Goal: Information Seeking & Learning: Learn about a topic

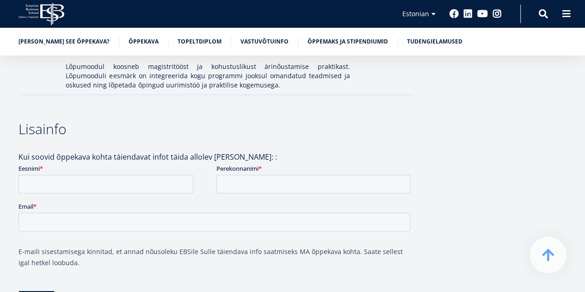
scroll to position [1406, 0]
click at [308, 43] on link "Õppemaks ja stipendiumid" at bounding box center [348, 40] width 80 height 9
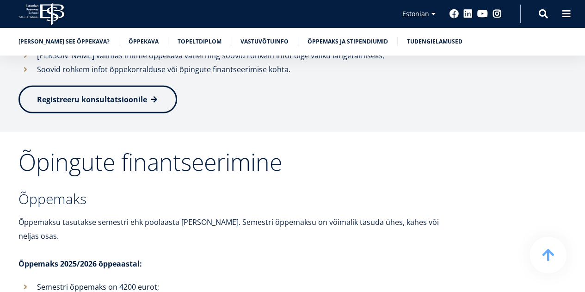
click at [49, 16] on icon "EBS Logo Created with Sketch." at bounding box center [41, 14] width 46 height 23
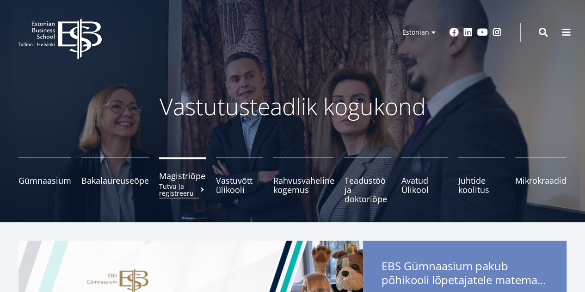
click at [178, 183] on small "Tutvu ja registreeru" at bounding box center [182, 190] width 47 height 14
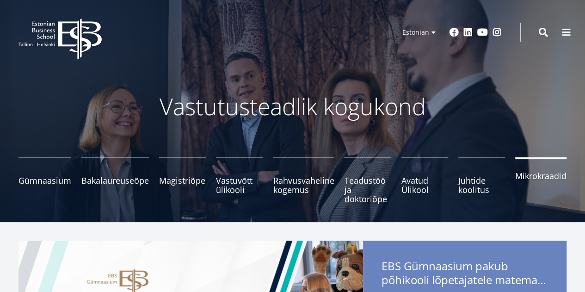
click at [525, 187] on link "Mikrokraadid" at bounding box center [540, 180] width 51 height 46
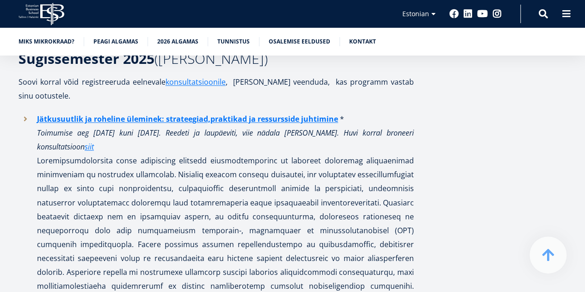
scroll to position [690, 0]
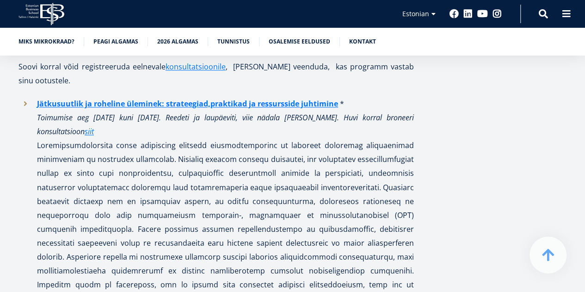
click at [266, 198] on p at bounding box center [225, 221] width 377 height 166
click at [198, 223] on p at bounding box center [225, 221] width 377 height 166
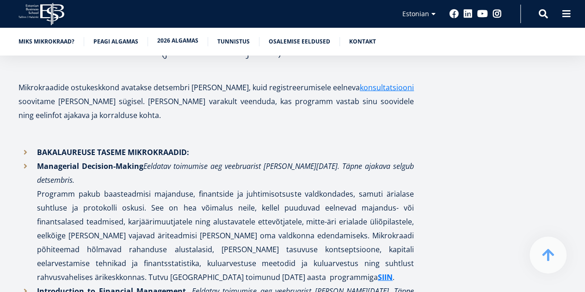
click at [169, 42] on link "2026 algamas" at bounding box center [177, 40] width 41 height 9
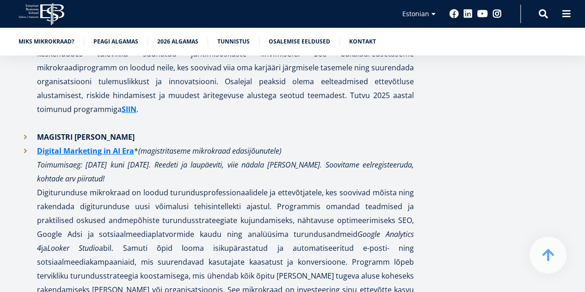
scroll to position [1512, 0]
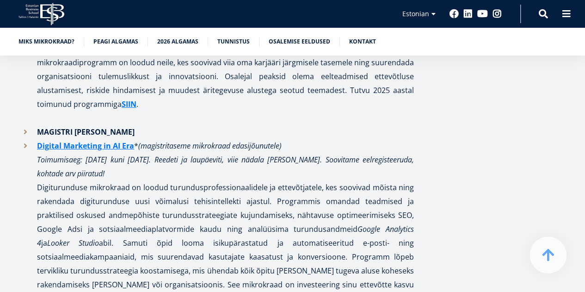
click at [84, 215] on p "Digital Marketing in AI Era * (magistritaseme mikrokraad edasijõunutele) Toimum…" at bounding box center [225, 222] width 377 height 166
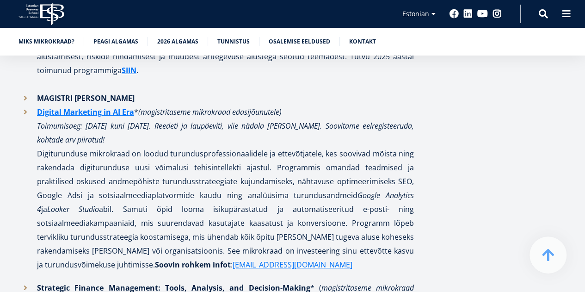
scroll to position [1546, 0]
